Goal: Information Seeking & Learning: Learn about a topic

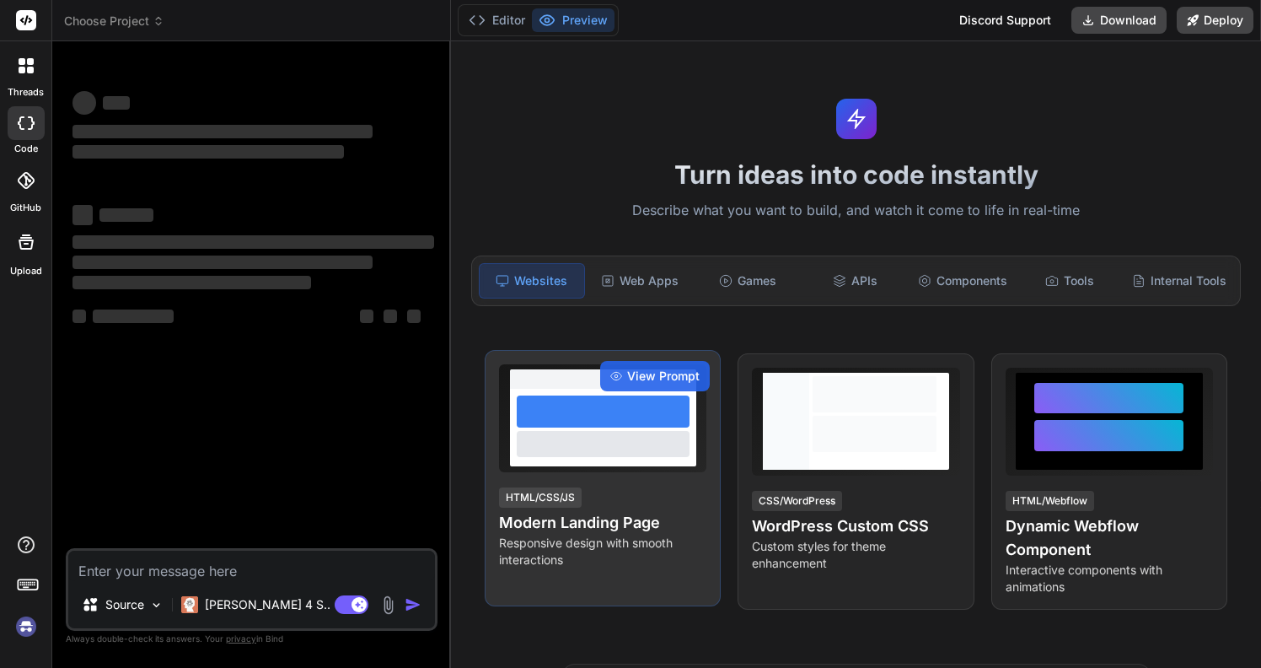
type textarea "x"
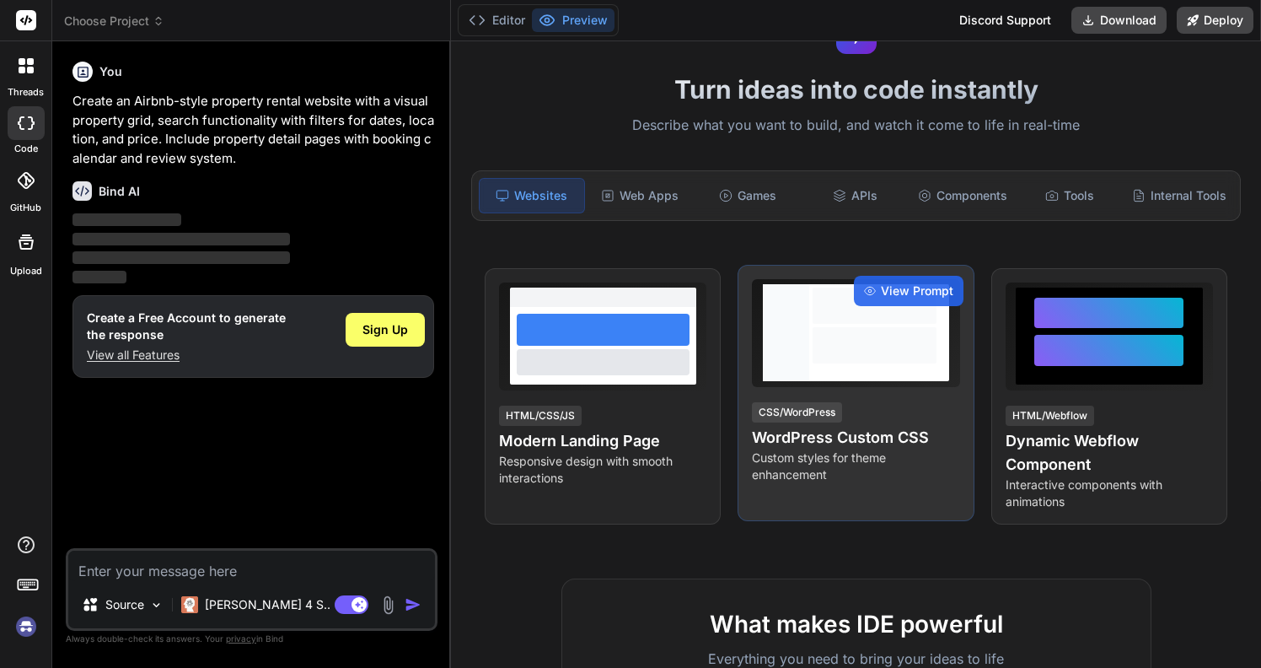
scroll to position [101, 0]
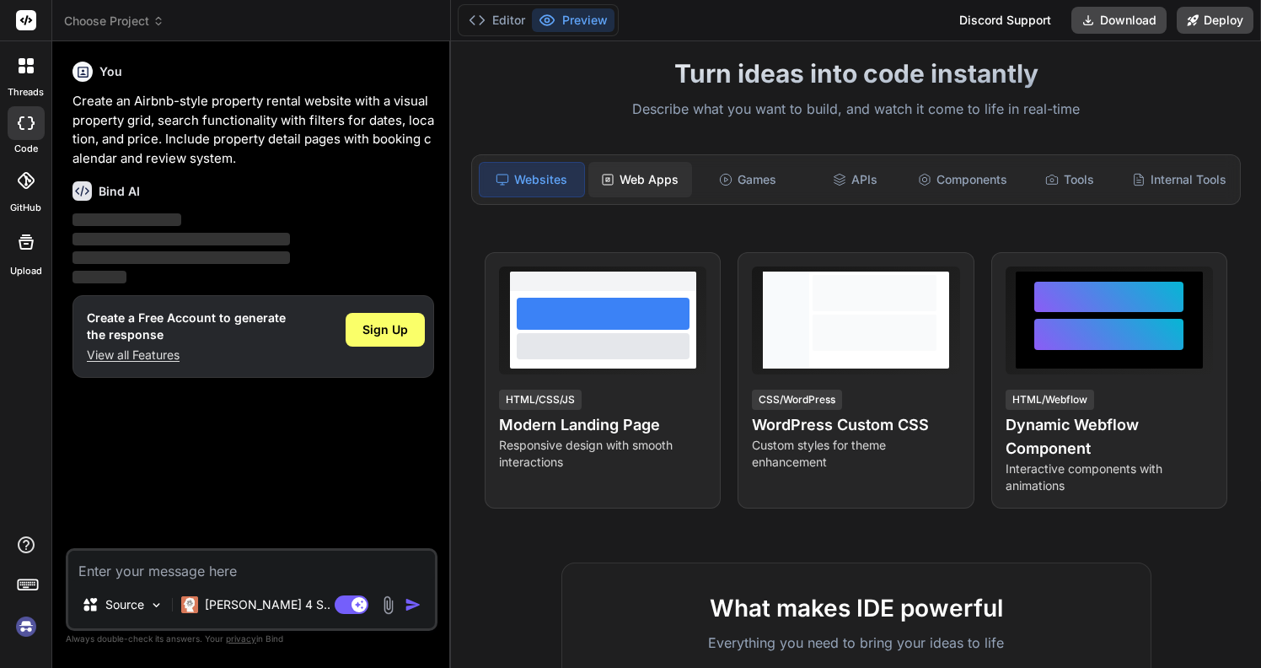
click at [664, 188] on div "Web Apps" at bounding box center [640, 179] width 104 height 35
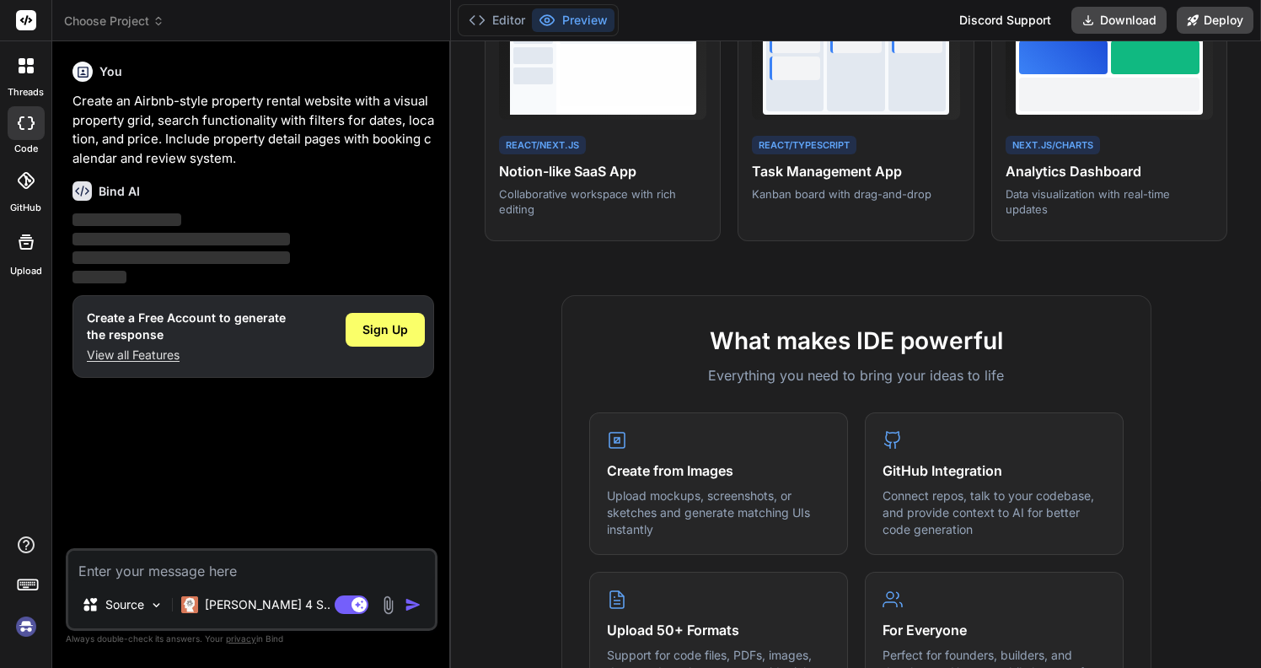
scroll to position [0, 0]
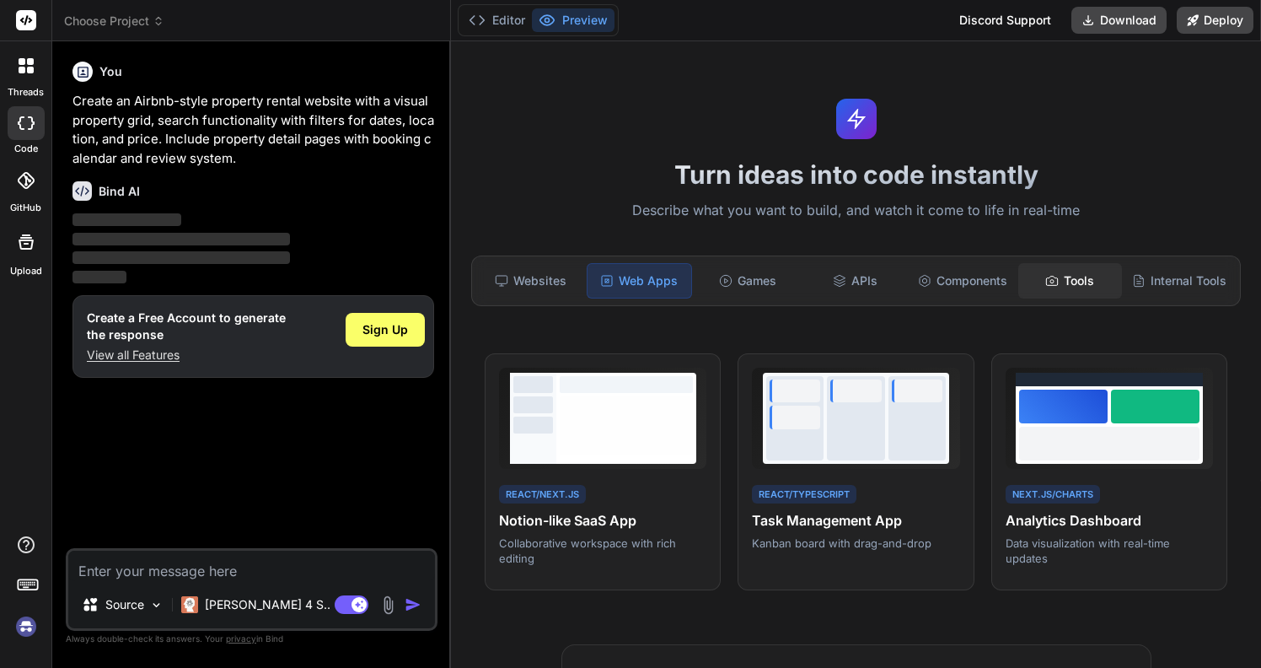
click at [1083, 293] on div "Tools" at bounding box center [1070, 280] width 104 height 35
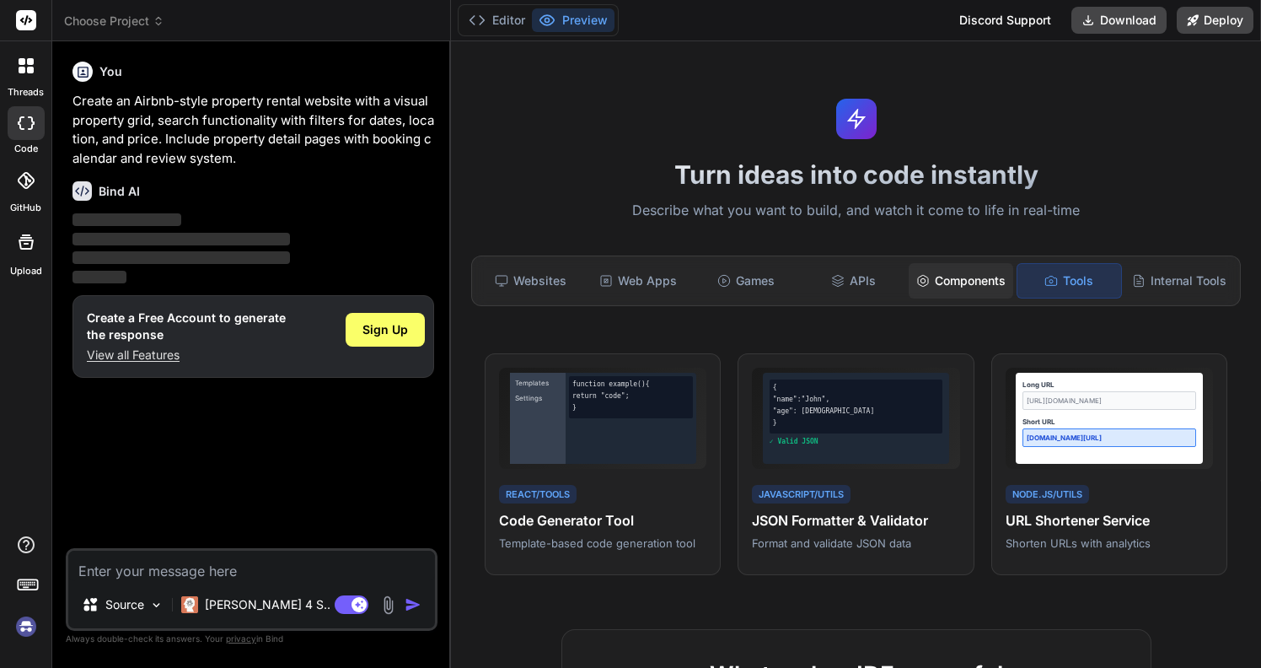
click at [961, 277] on div "Components" at bounding box center [961, 280] width 104 height 35
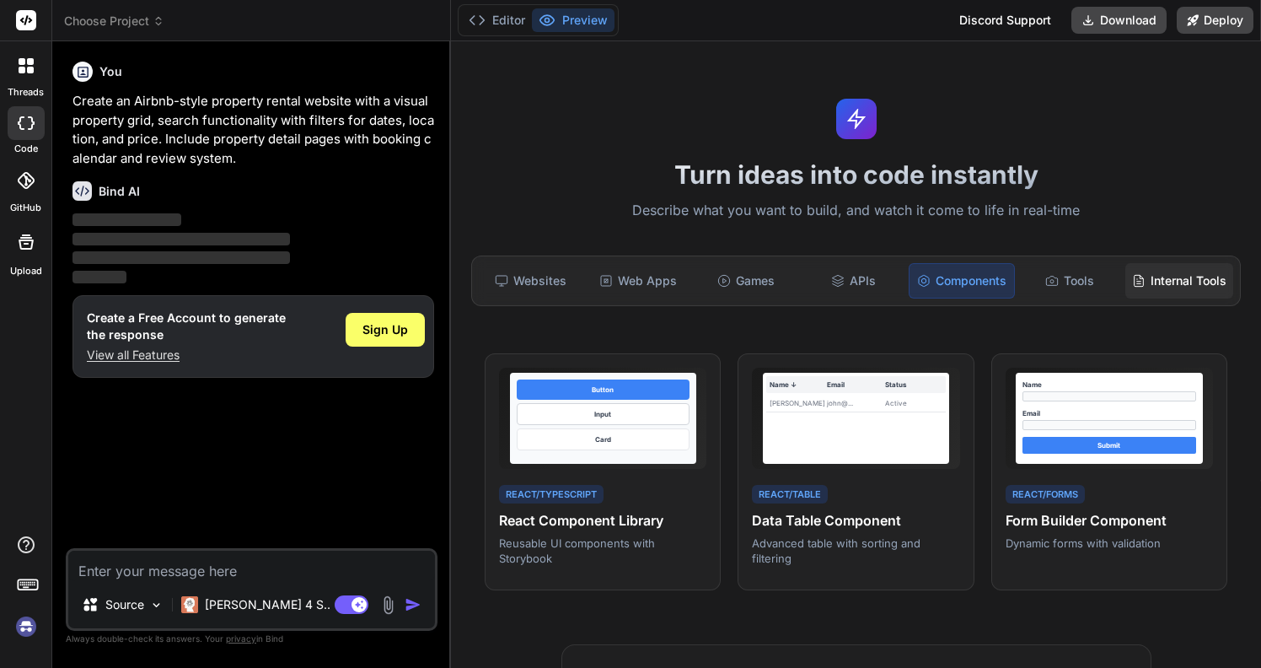
click at [1157, 281] on div "Internal Tools" at bounding box center [1180, 280] width 108 height 35
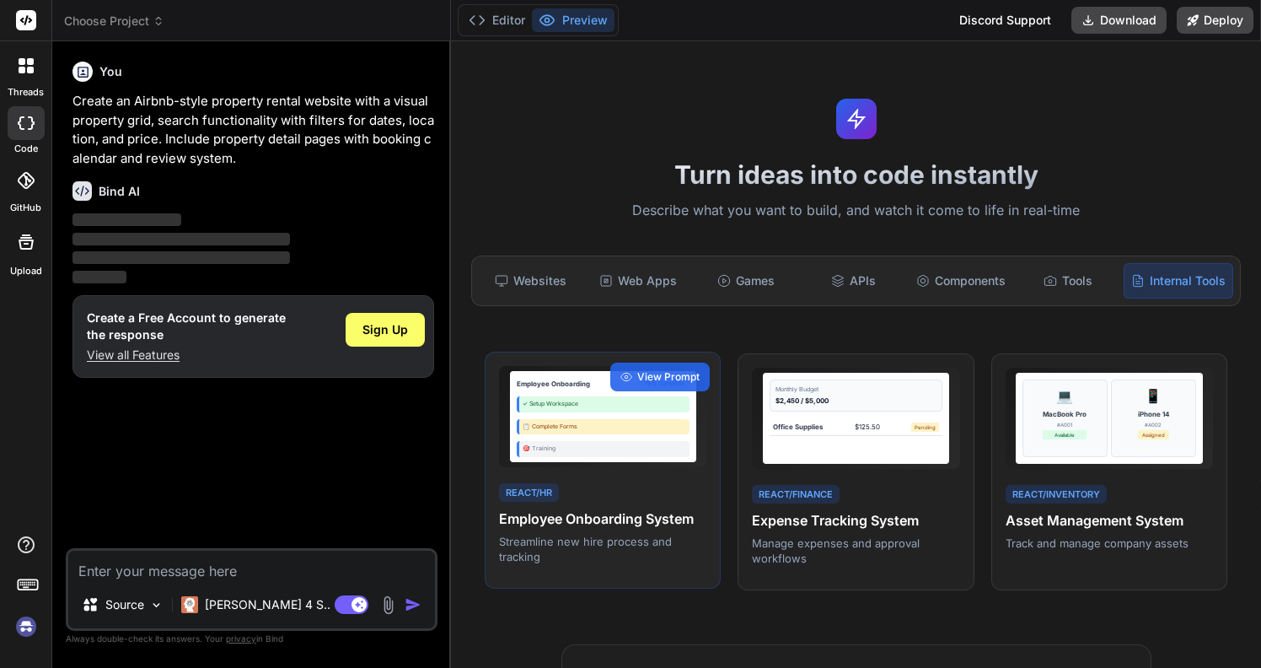
click at [651, 445] on div "🎯 Training" at bounding box center [604, 449] width 174 height 16
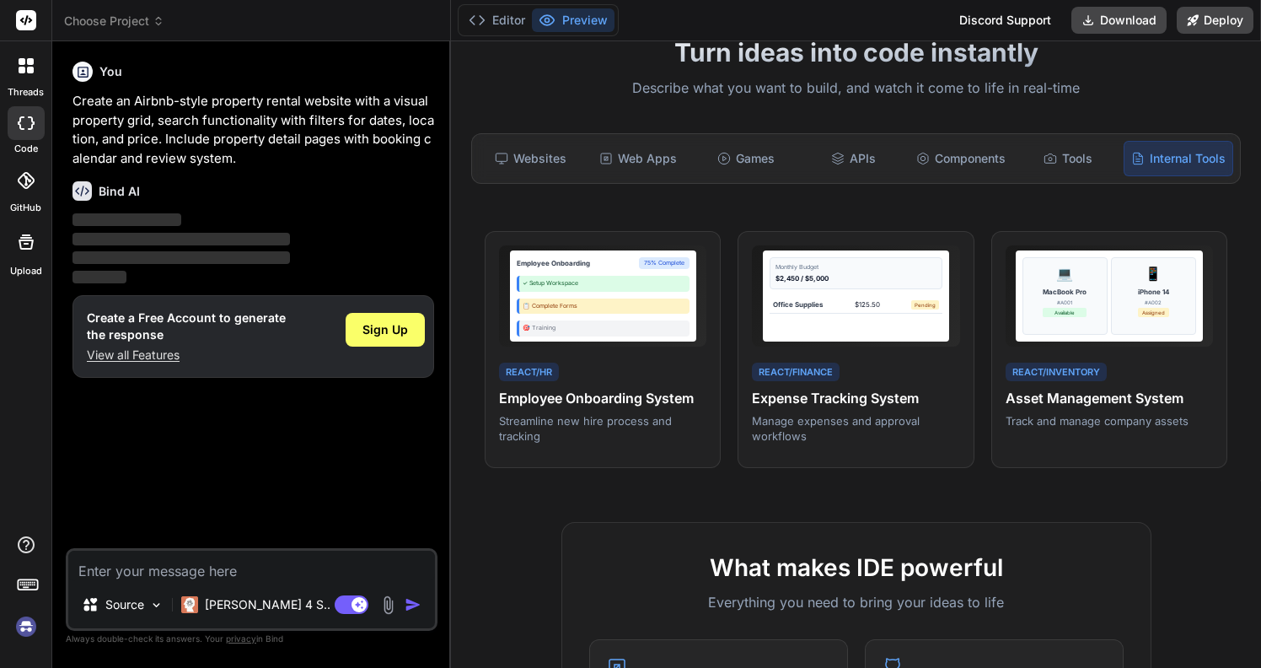
scroll to position [228, 0]
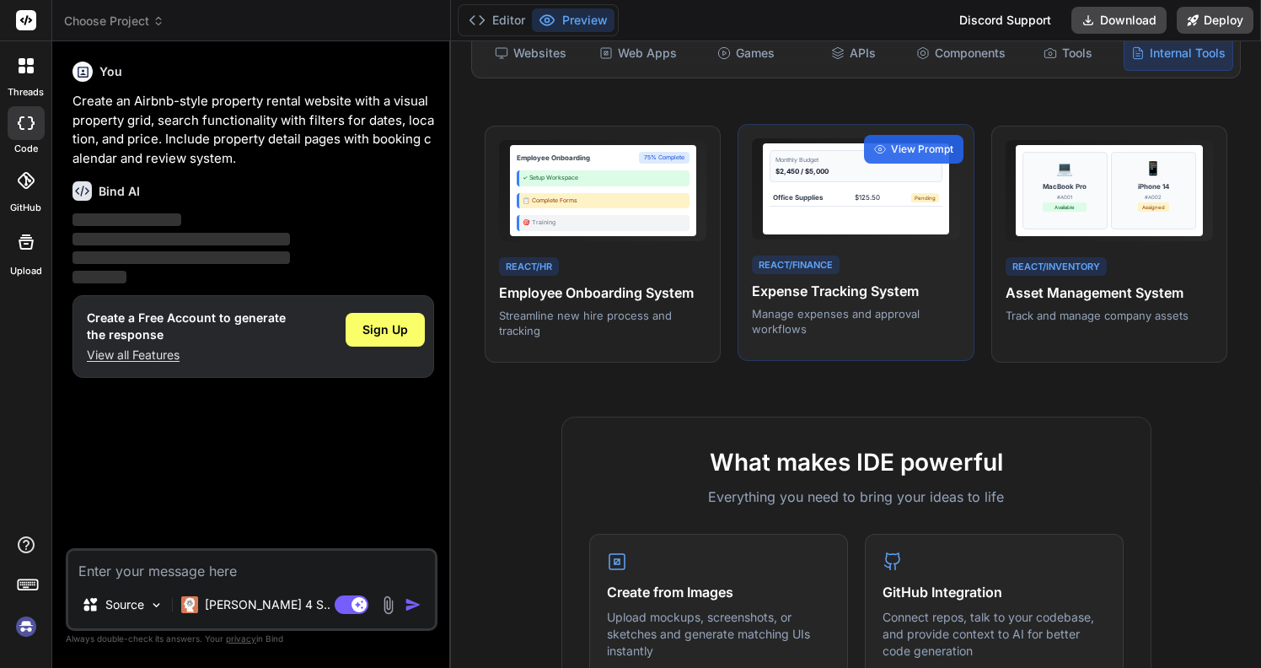
click at [866, 275] on div "React/Finance Expense Tracking System Manage expenses and approval workflows" at bounding box center [855, 295] width 207 height 84
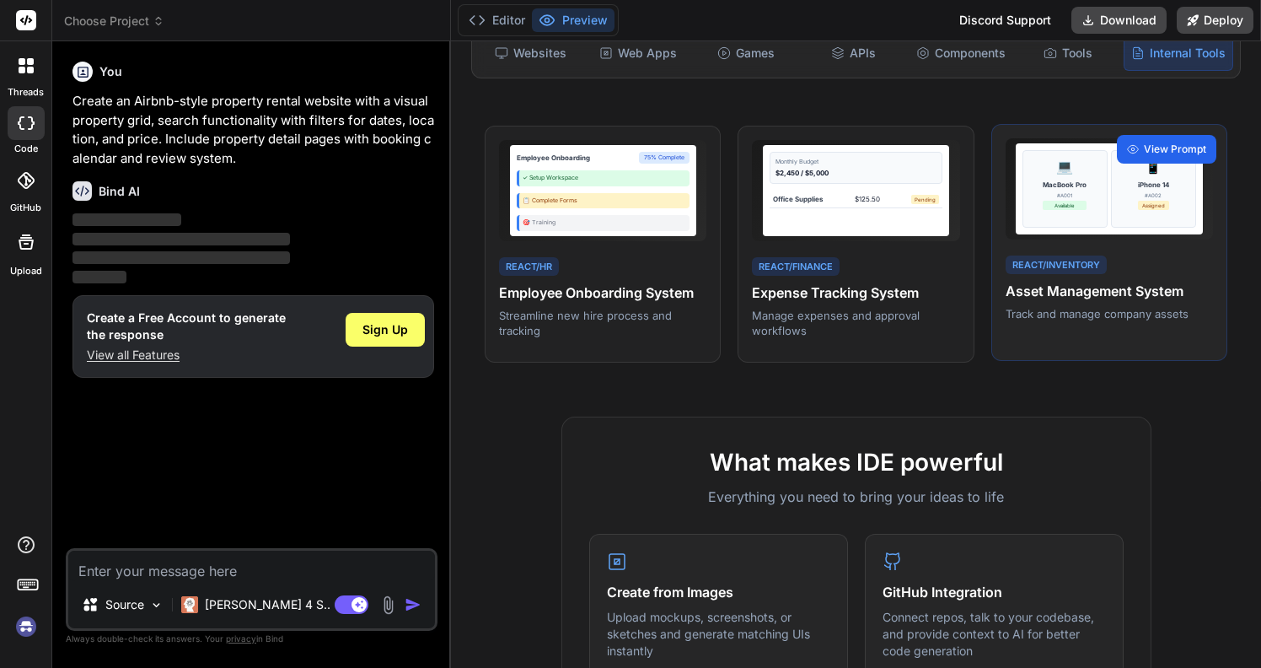
click at [1164, 153] on span "View Prompt" at bounding box center [1175, 149] width 62 height 15
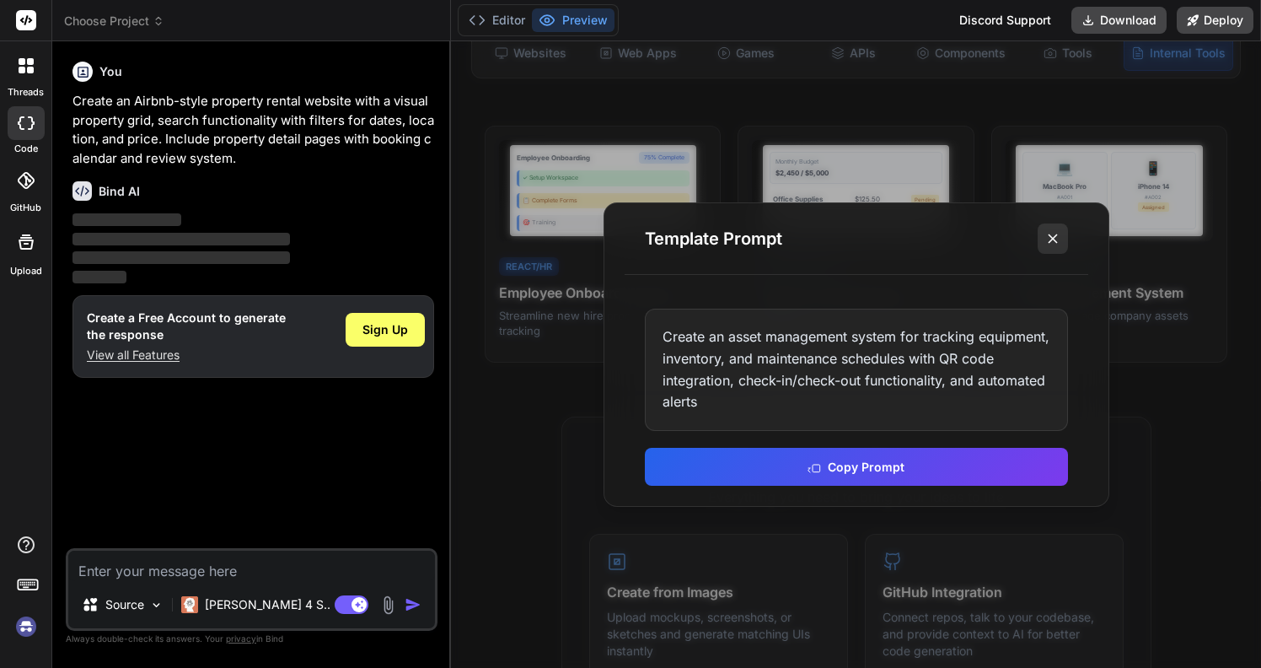
click at [1058, 234] on icon at bounding box center [1053, 238] width 17 height 17
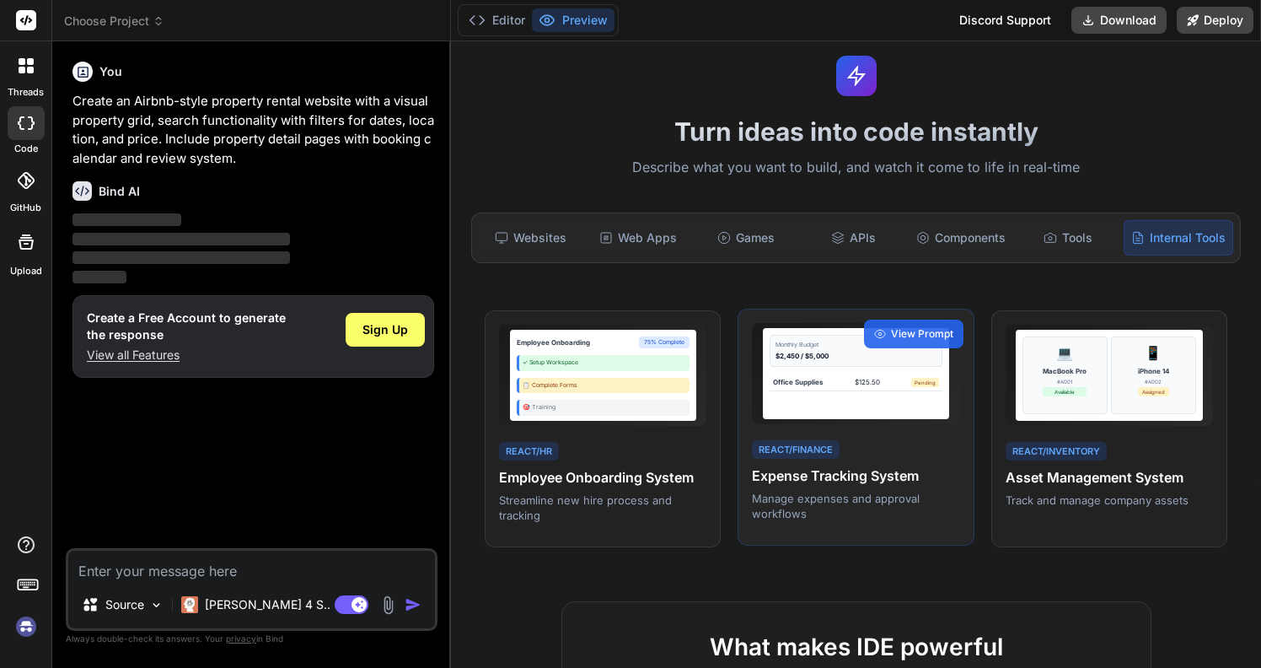
scroll to position [0, 0]
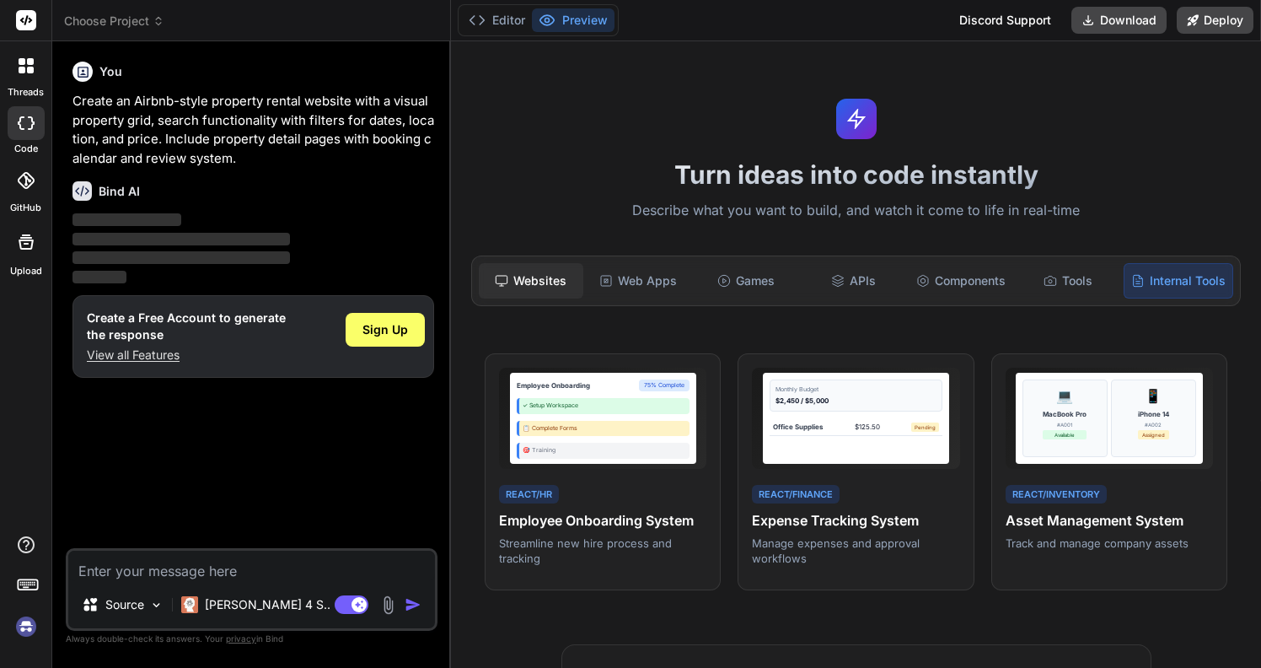
click at [531, 276] on div "Websites" at bounding box center [531, 280] width 104 height 35
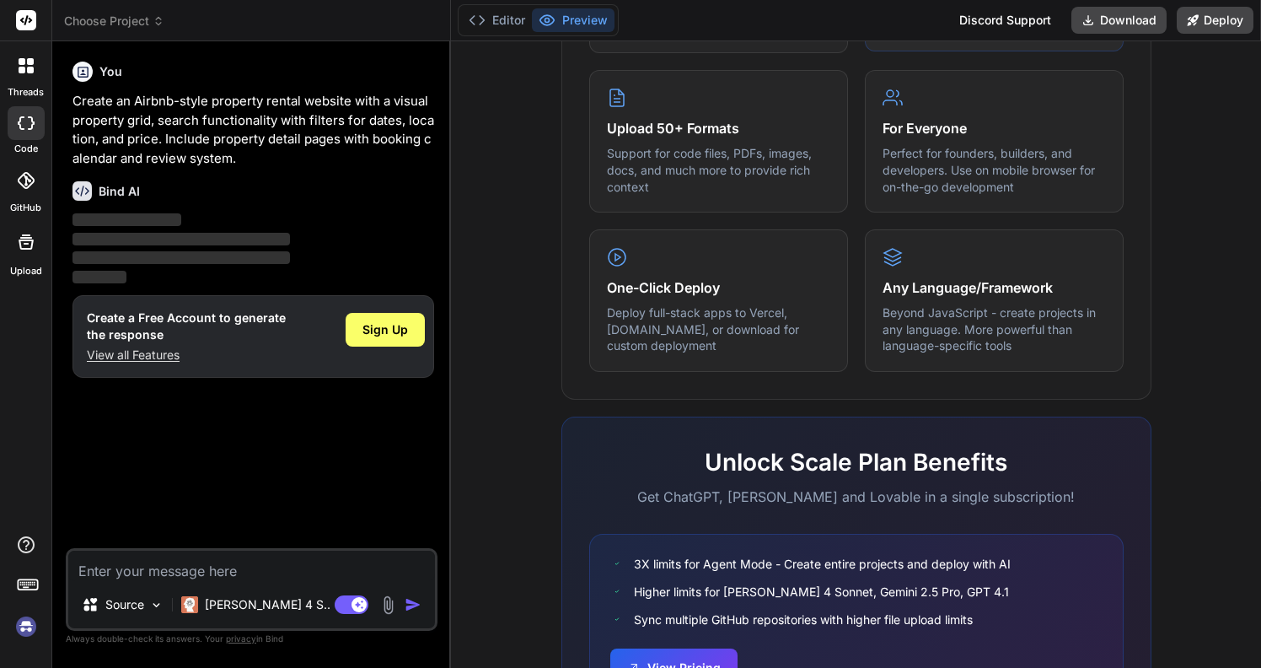
scroll to position [980, 0]
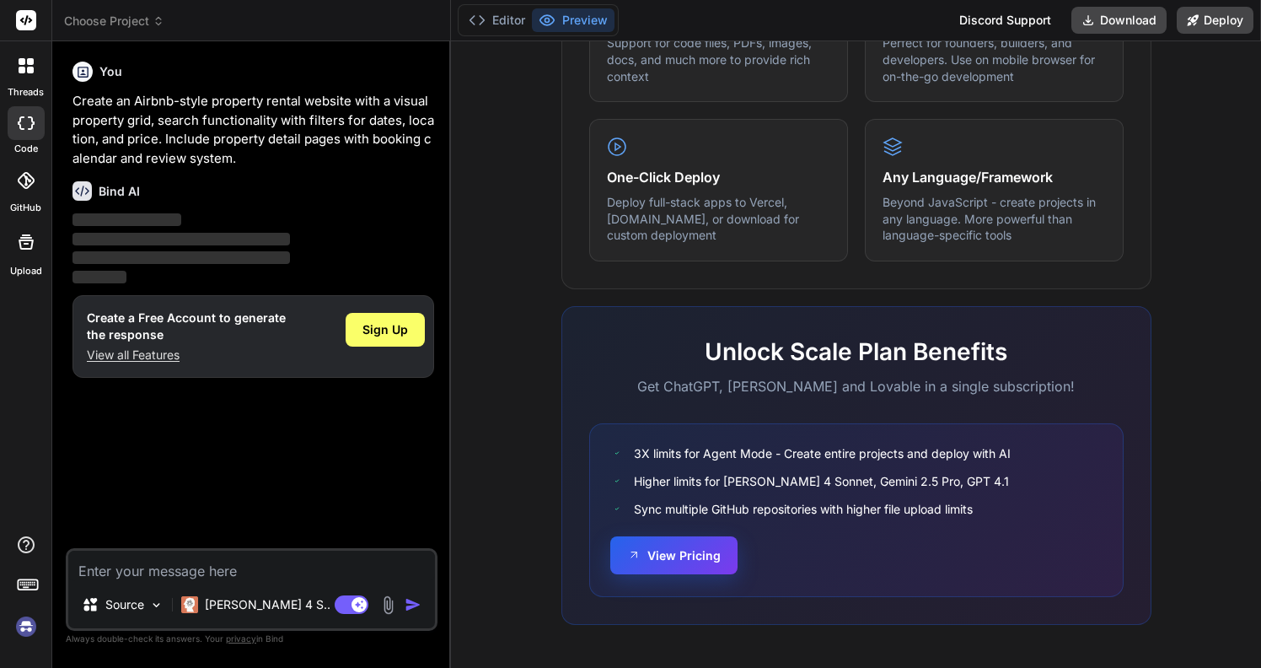
click at [694, 563] on button "View Pricing" at bounding box center [673, 555] width 127 height 38
